Goal: Task Accomplishment & Management: Complete application form

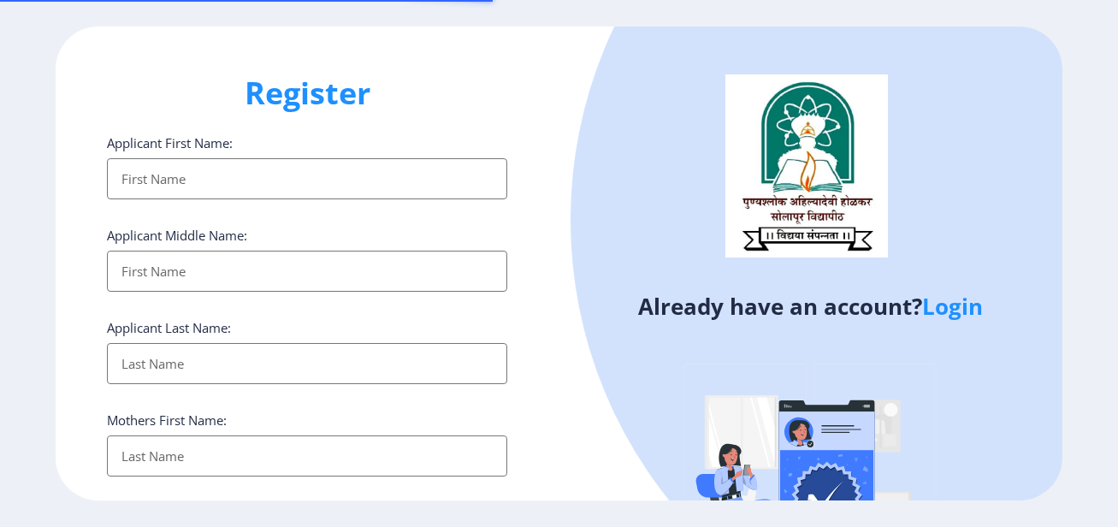
select select
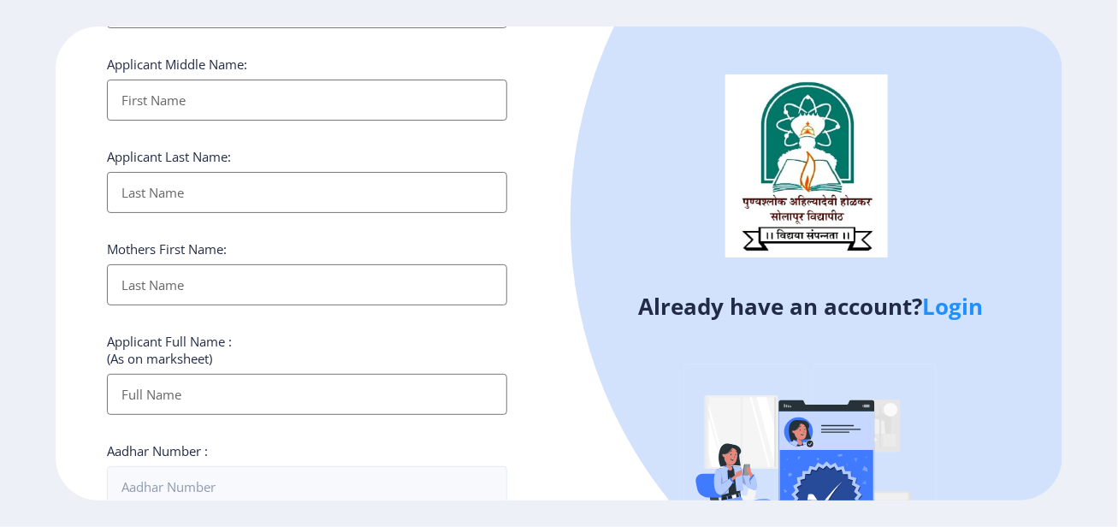
scroll to position [86, 0]
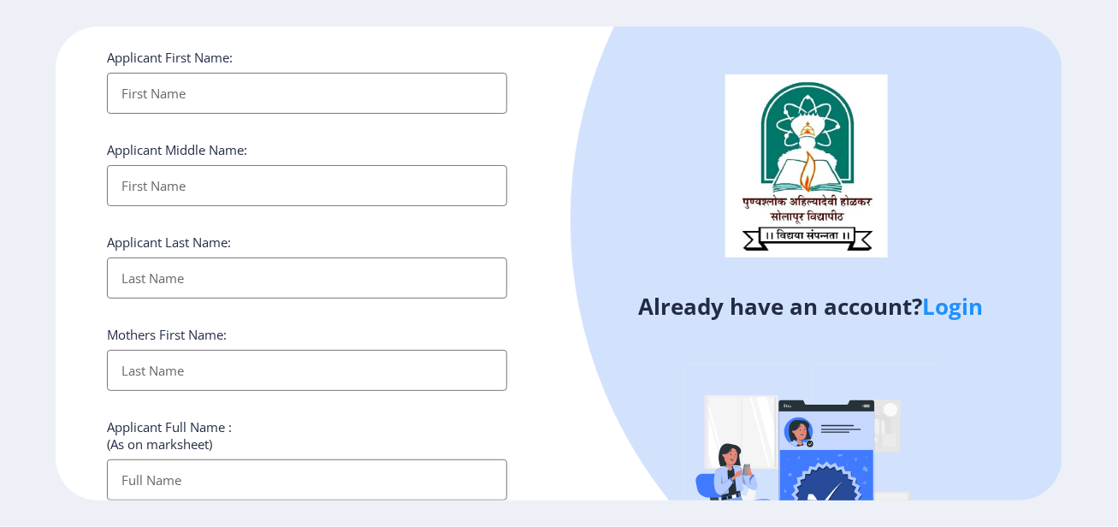
click at [179, 196] on input "Applicant First Name:" at bounding box center [307, 185] width 400 height 41
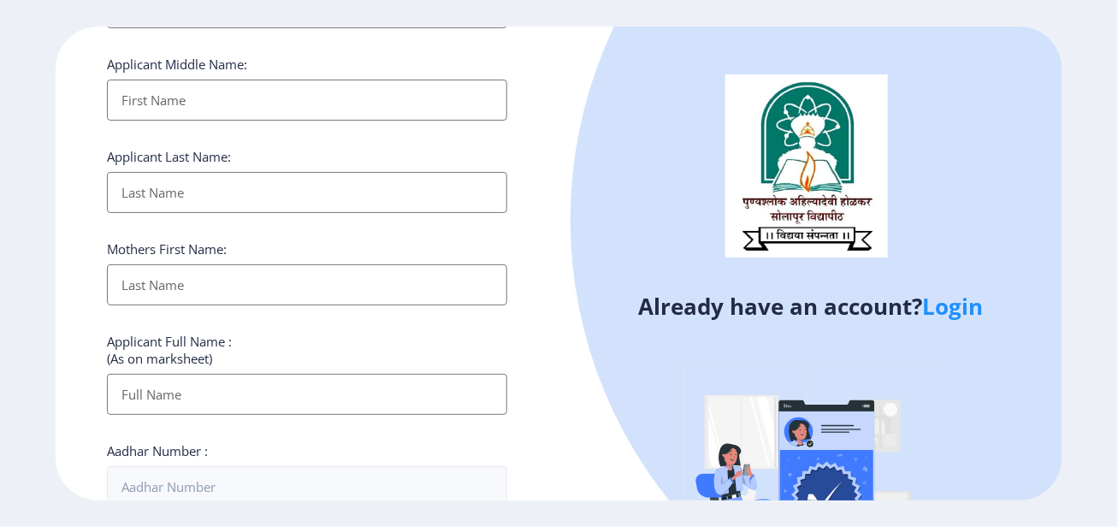
click at [225, 196] on input "Applicant First Name:" at bounding box center [307, 192] width 400 height 41
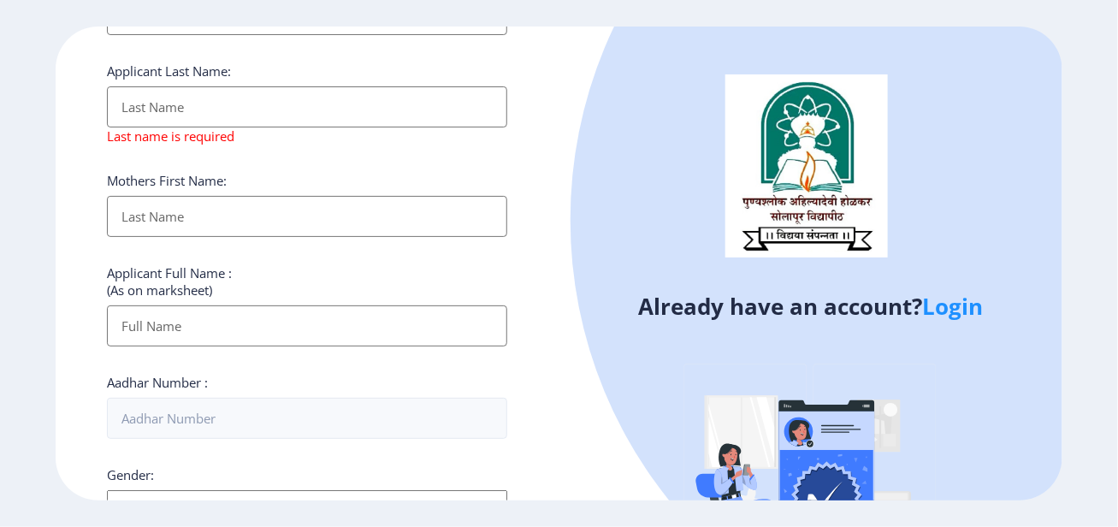
click at [210, 193] on div "Mothers First Name:" at bounding box center [307, 204] width 400 height 65
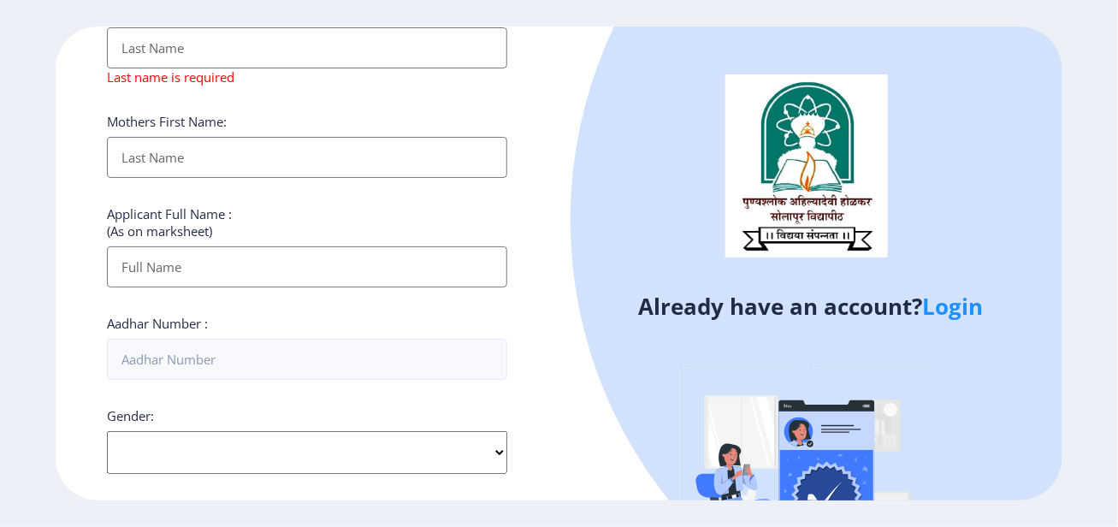
scroll to position [342, 0]
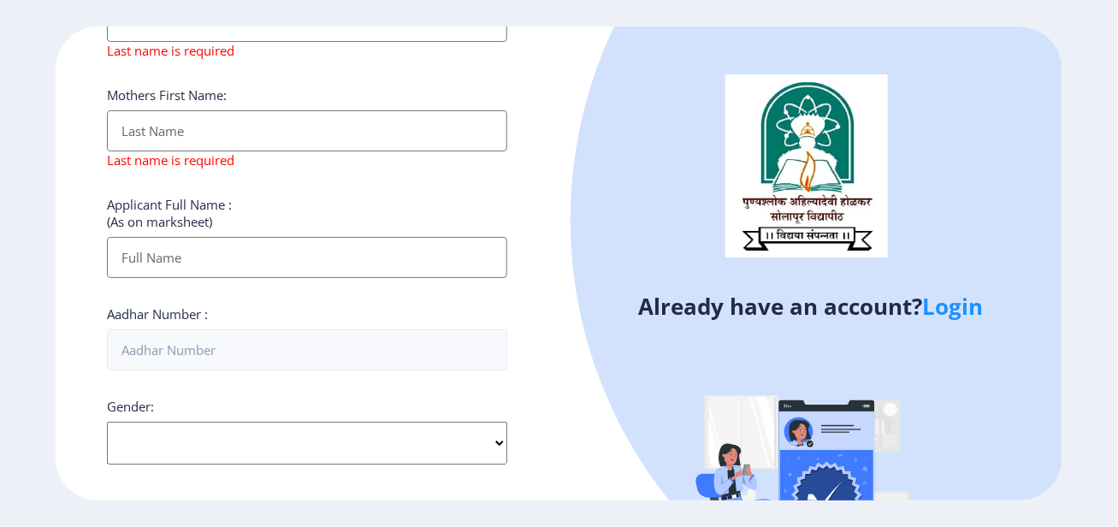
click at [196, 242] on input "Applicant First Name:" at bounding box center [307, 257] width 400 height 41
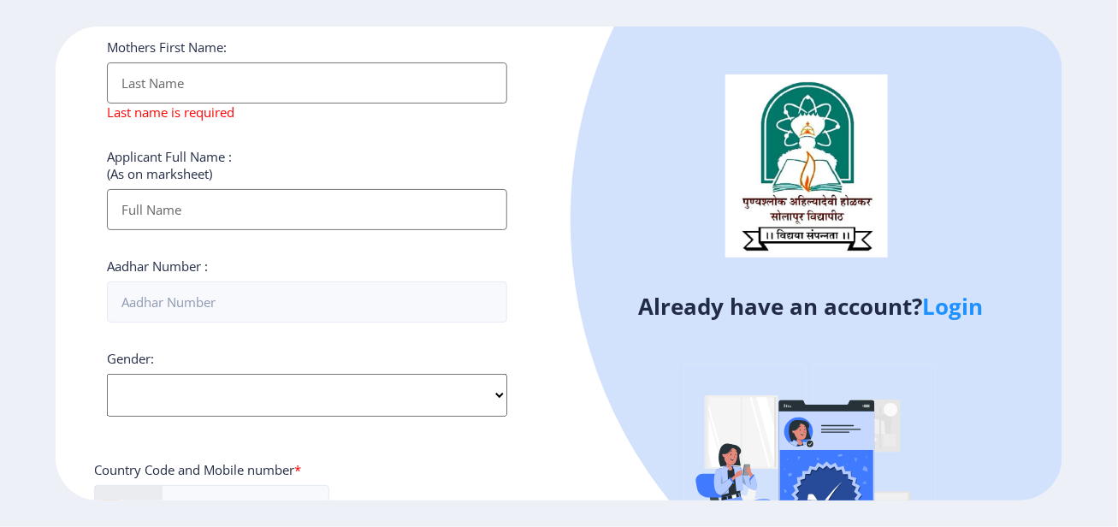
scroll to position [428, 0]
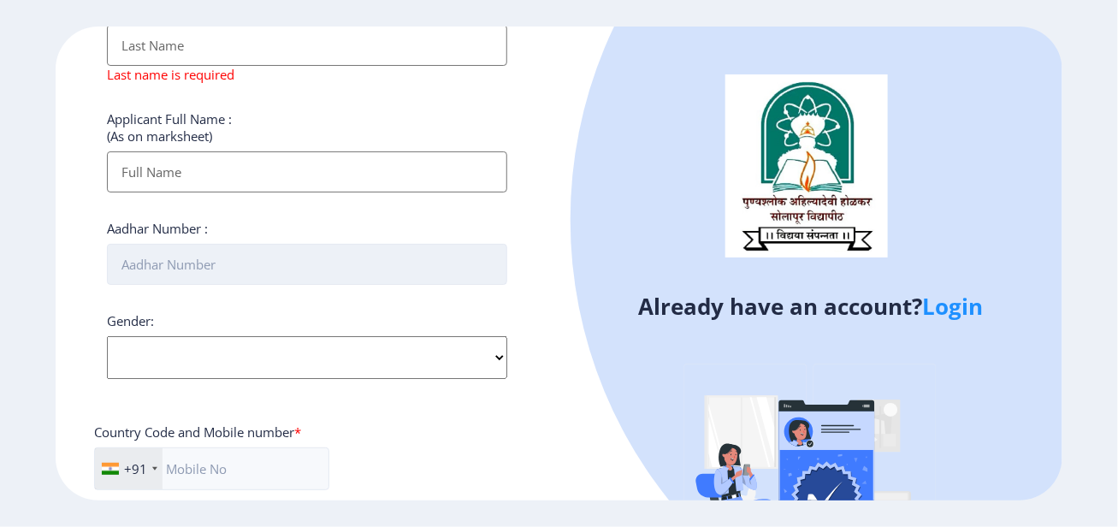
click at [228, 264] on input "Aadhar Number :" at bounding box center [307, 264] width 400 height 41
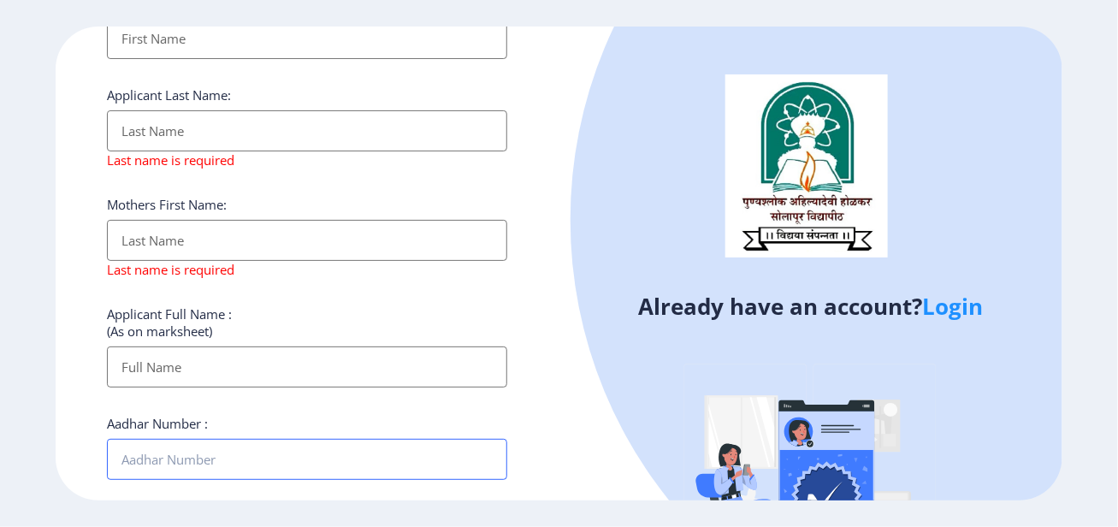
scroll to position [0, 0]
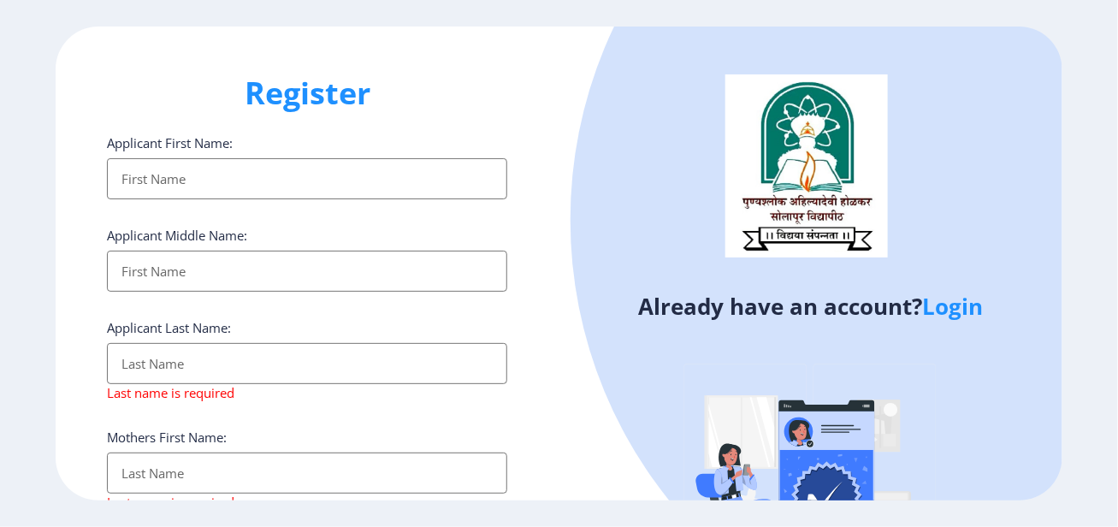
click at [205, 278] on input "Applicant First Name:" at bounding box center [307, 271] width 400 height 41
click at [412, 65] on div "Register Applicant First Name: Applicant Middle Name: Applicant Last Name: Last…" at bounding box center [307, 264] width 503 height 474
click at [528, 104] on div "Register Applicant First Name: Applicant Middle Name: Applicant Last Name: Last…" at bounding box center [307, 264] width 503 height 474
